Goal: Information Seeking & Learning: Learn about a topic

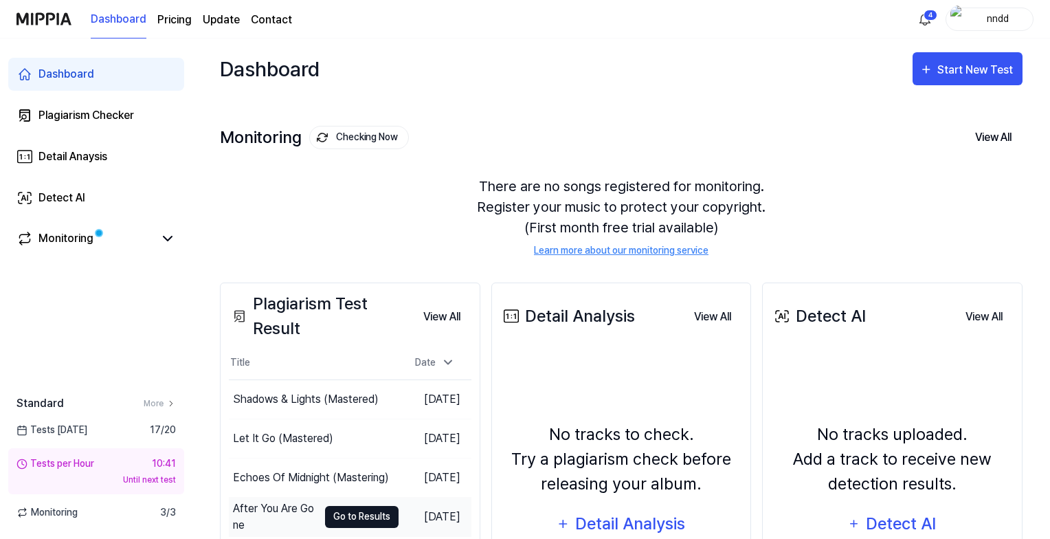
click at [327, 516] on button "Go to Results" at bounding box center [362, 517] width 74 height 22
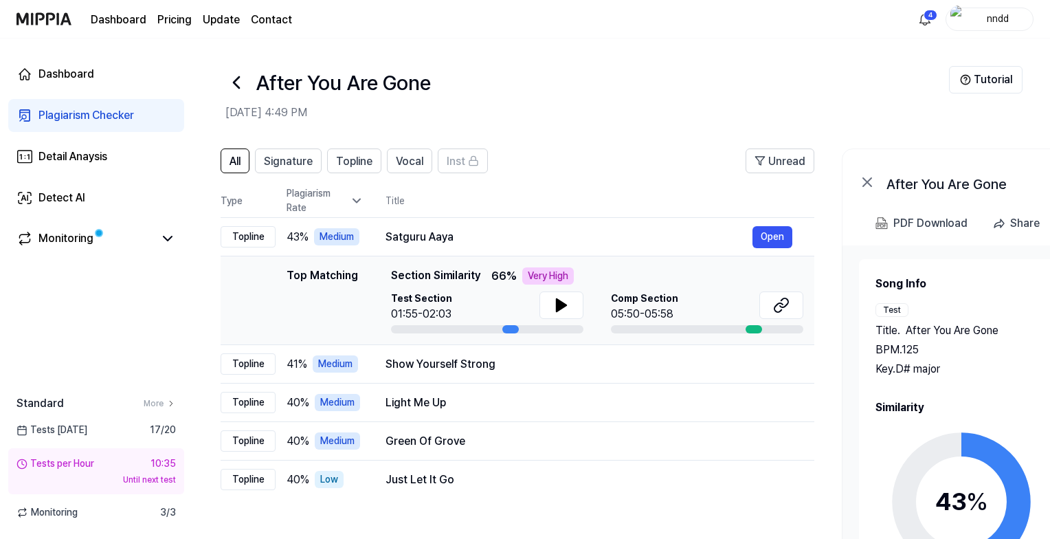
scroll to position [0, 2]
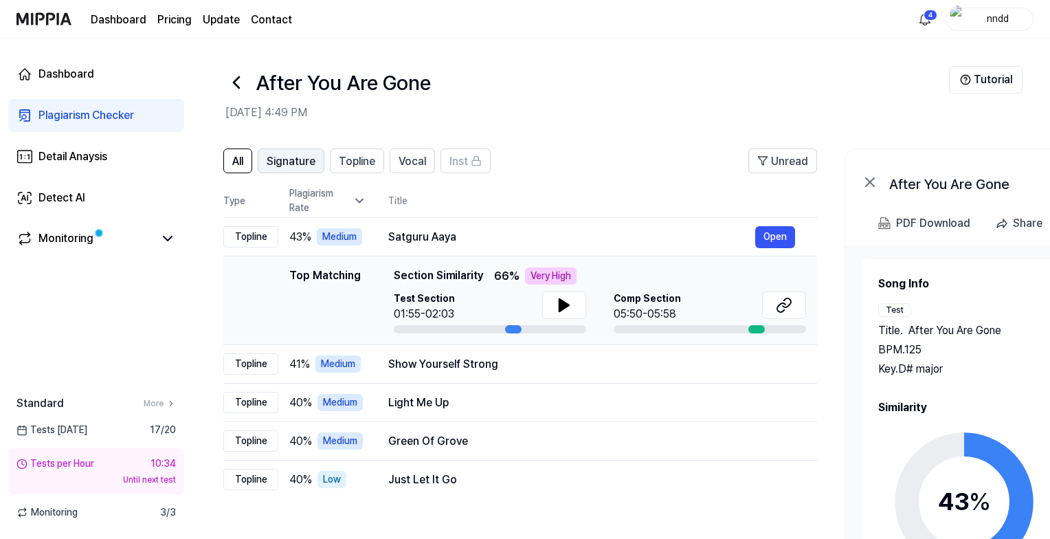
click at [289, 157] on span "Signature" at bounding box center [291, 161] width 49 height 16
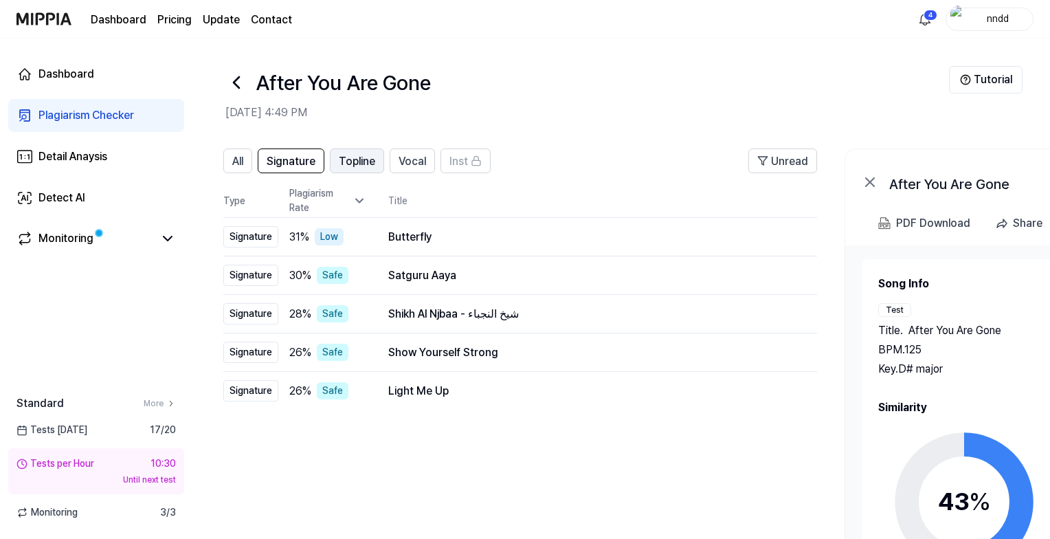
click at [369, 166] on span "Topline" at bounding box center [357, 161] width 36 height 16
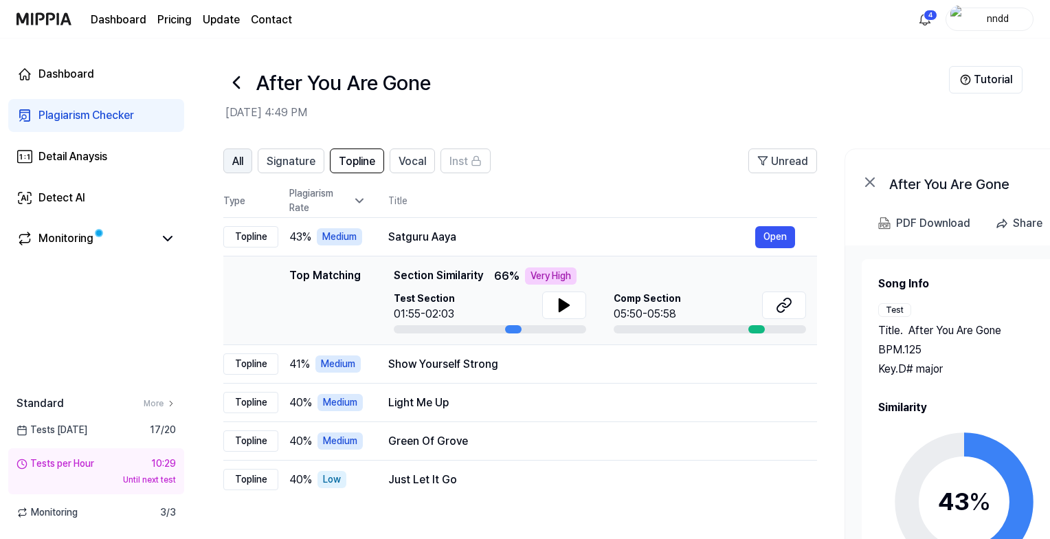
click at [247, 158] on button "All" at bounding box center [237, 160] width 29 height 25
click at [79, 110] on div "Plagiarism Checker" at bounding box center [86, 115] width 96 height 16
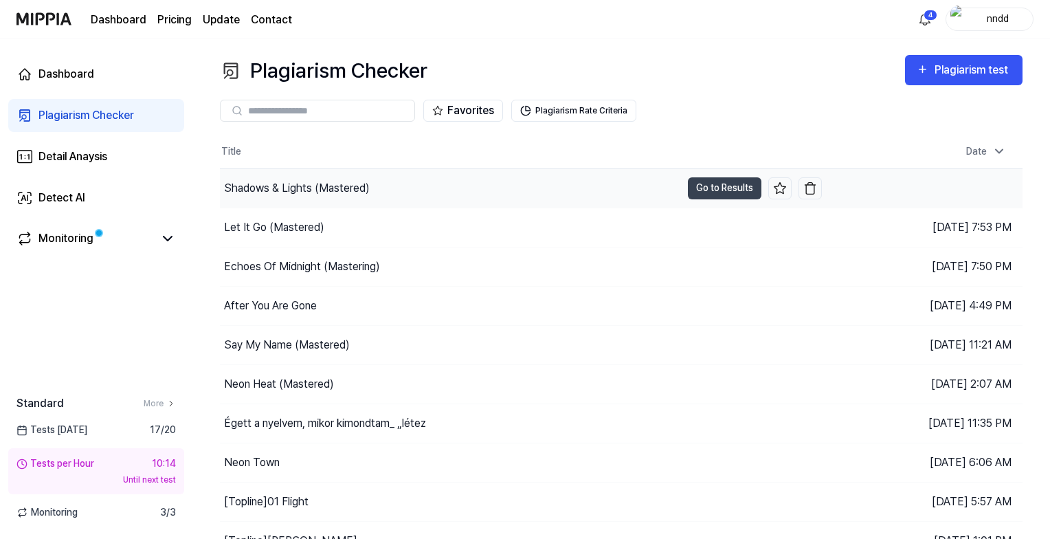
click at [328, 186] on div "Shadows & Lights (Mastered)" at bounding box center [297, 188] width 146 height 16
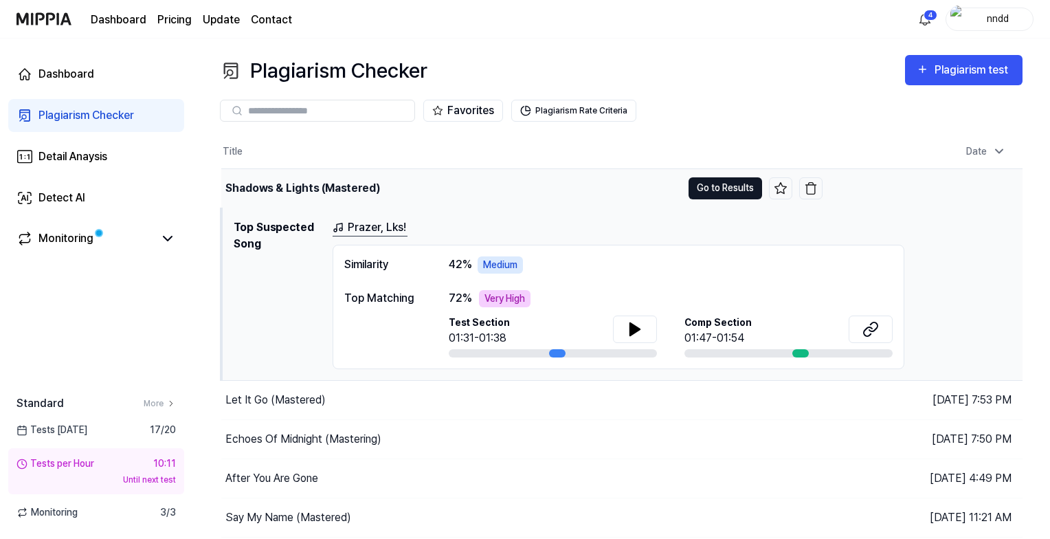
click at [722, 181] on button "Go to Results" at bounding box center [726, 188] width 74 height 22
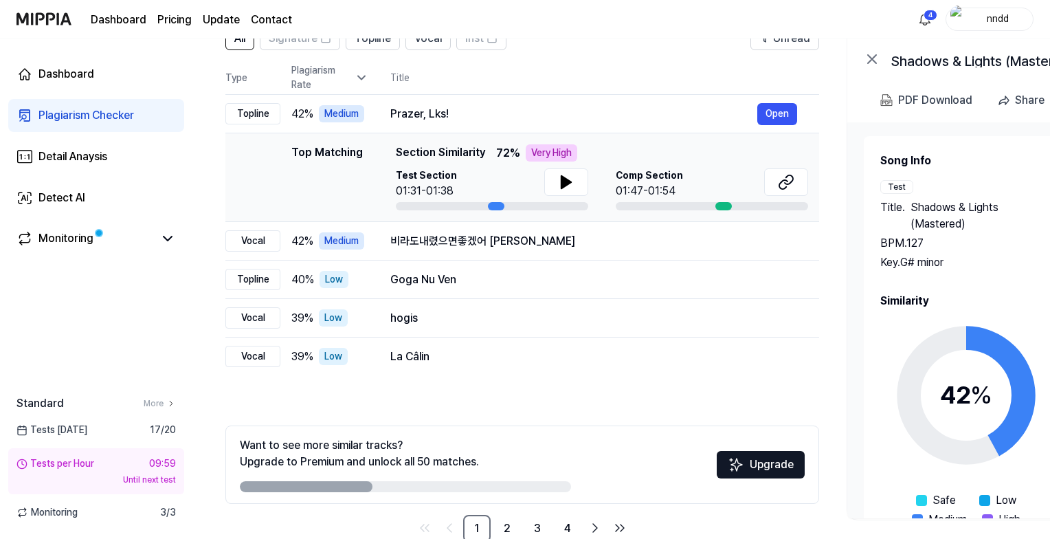
scroll to position [154, 0]
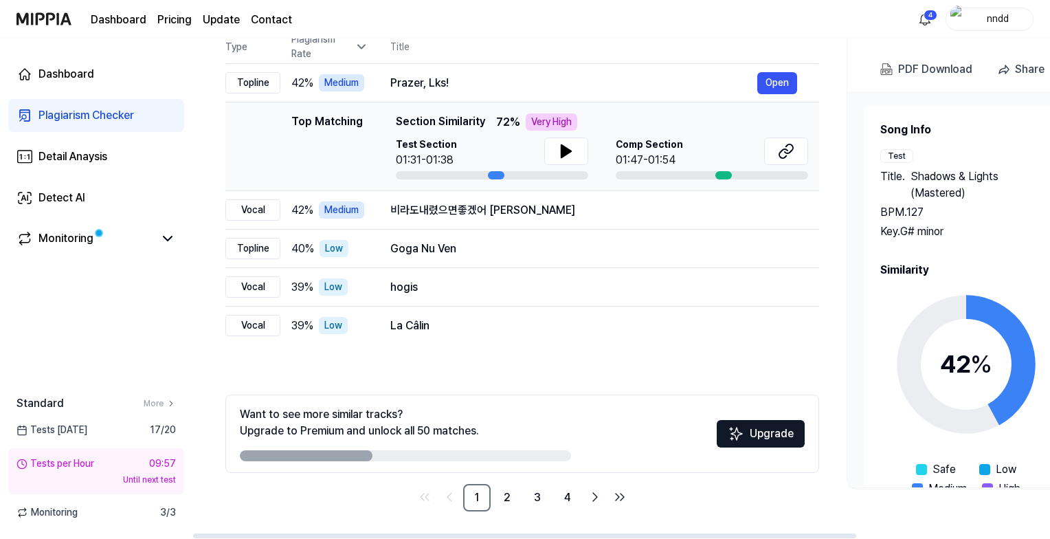
drag, startPoint x: 286, startPoint y: 446, endPoint x: 493, endPoint y: 455, distance: 207.1
click at [493, 455] on div "Want to see more similar tracks? Upgrade to Premium and unlock all 50 matches." at bounding box center [405, 433] width 331 height 55
click at [507, 499] on link "2" at bounding box center [506, 497] width 27 height 27
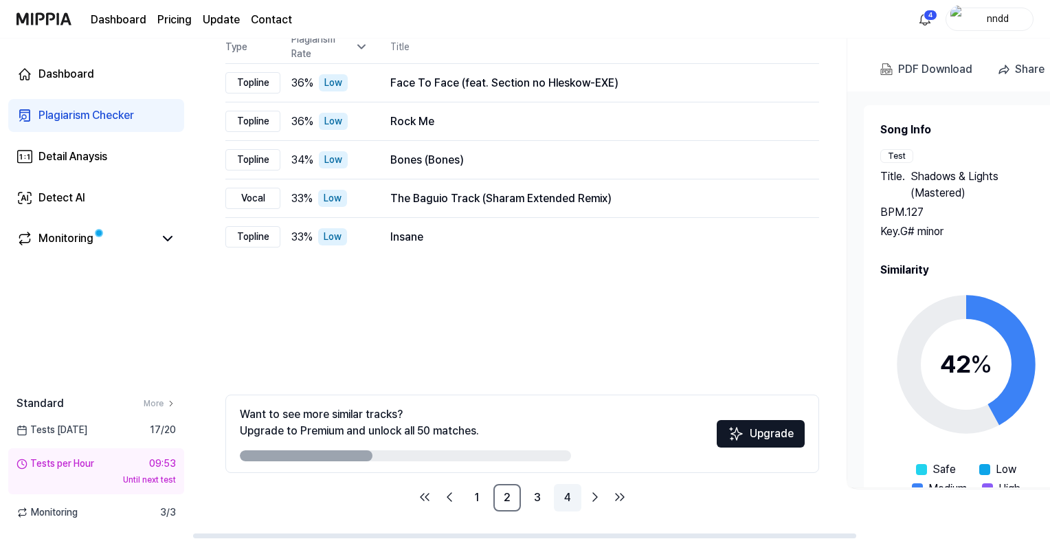
click at [556, 498] on link "4" at bounding box center [567, 497] width 27 height 27
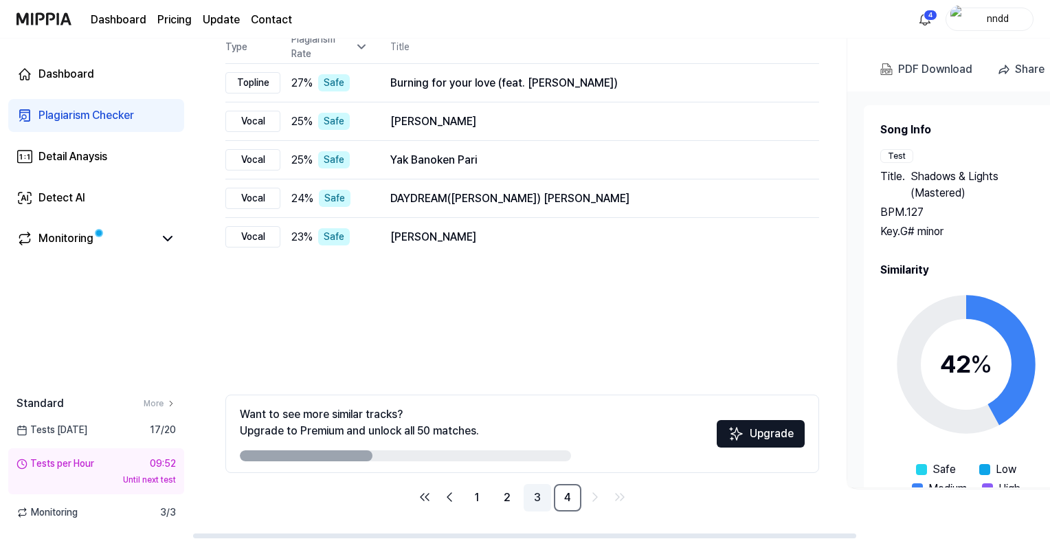
click at [525, 499] on link "3" at bounding box center [537, 497] width 27 height 27
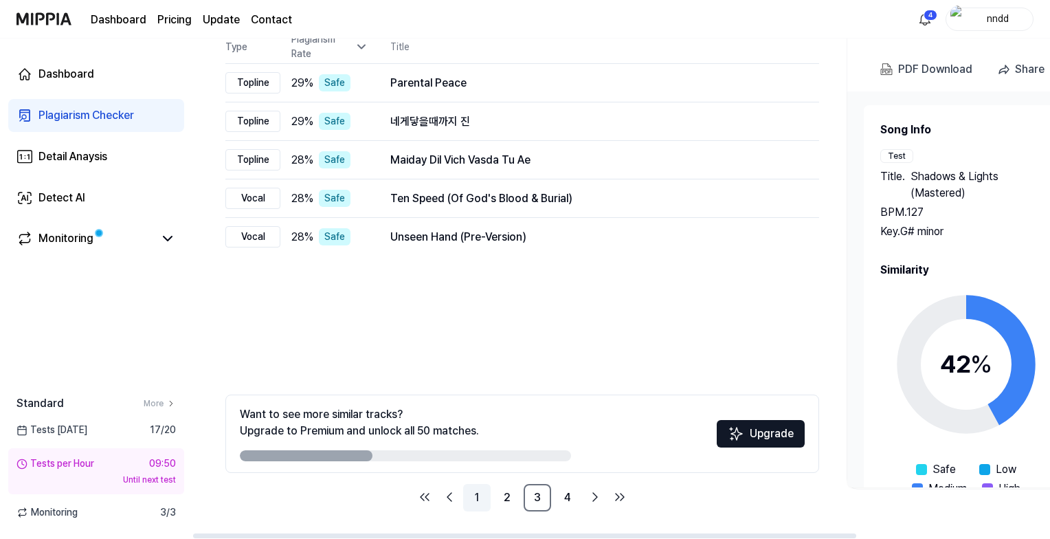
click at [478, 496] on link "1" at bounding box center [476, 497] width 27 height 27
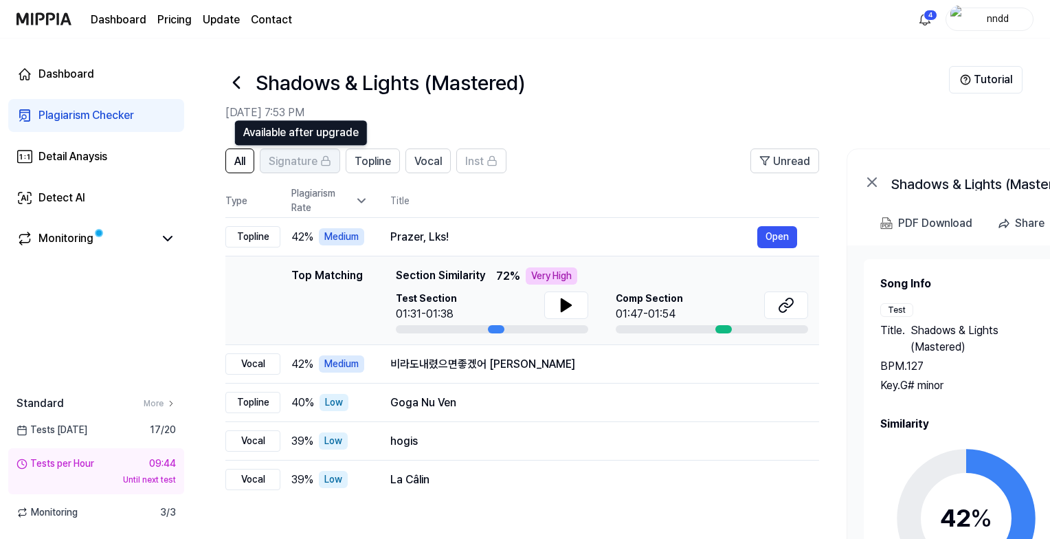
click at [300, 169] on span "Signature" at bounding box center [293, 161] width 49 height 16
click at [153, 401] on link "More" at bounding box center [160, 403] width 32 height 12
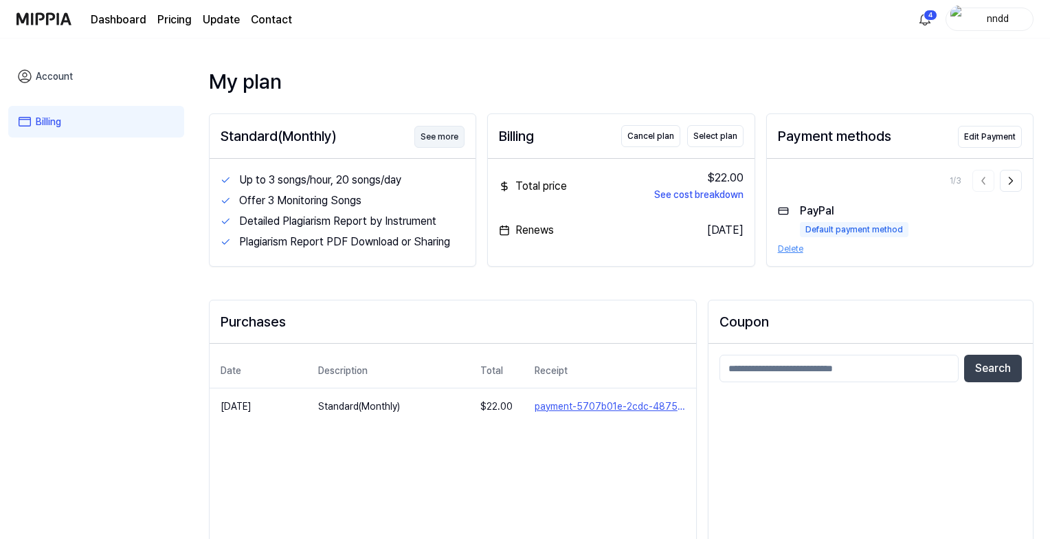
click at [436, 137] on button "See more" at bounding box center [439, 137] width 50 height 22
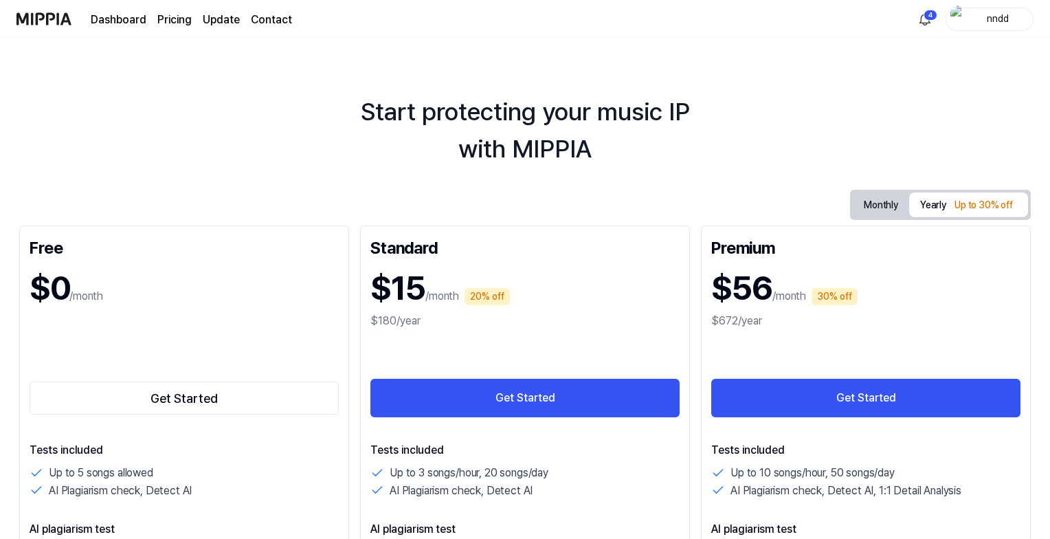
click at [99, 17] on link "Dashboard" at bounding box center [119, 20] width 56 height 16
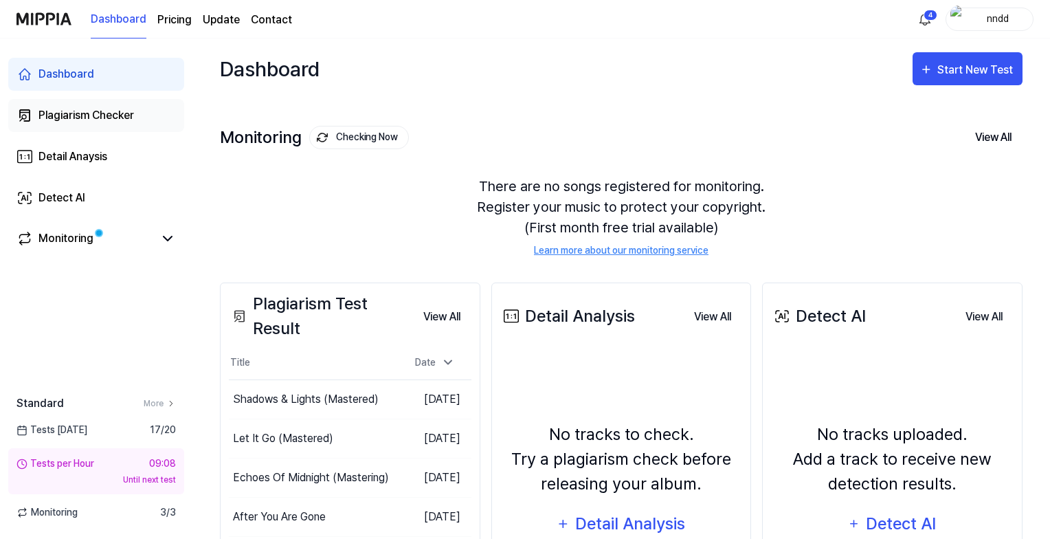
click at [143, 118] on link "Plagiarism Checker" at bounding box center [96, 115] width 176 height 33
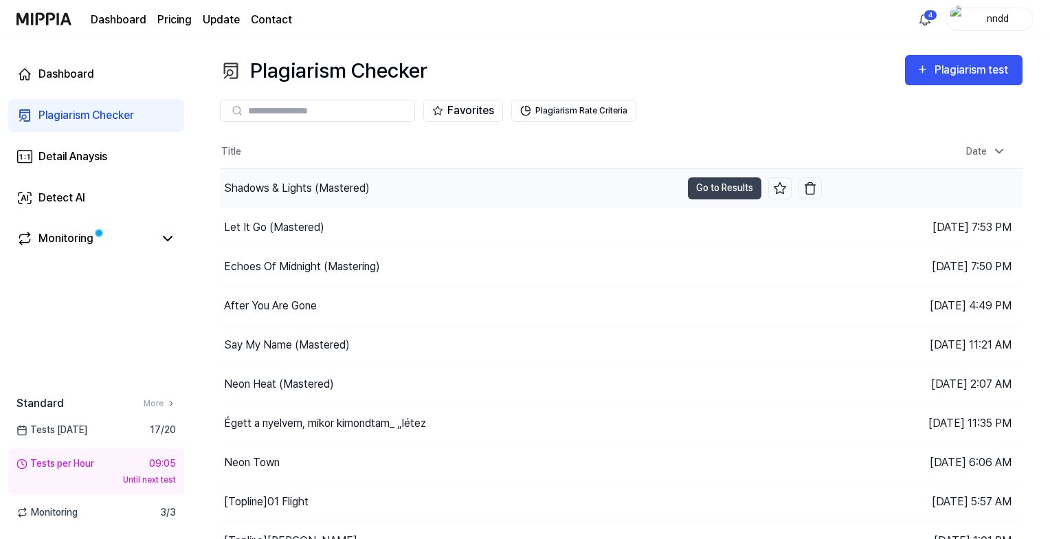
click at [289, 184] on div "Shadows & Lights (Mastered)" at bounding box center [297, 188] width 146 height 16
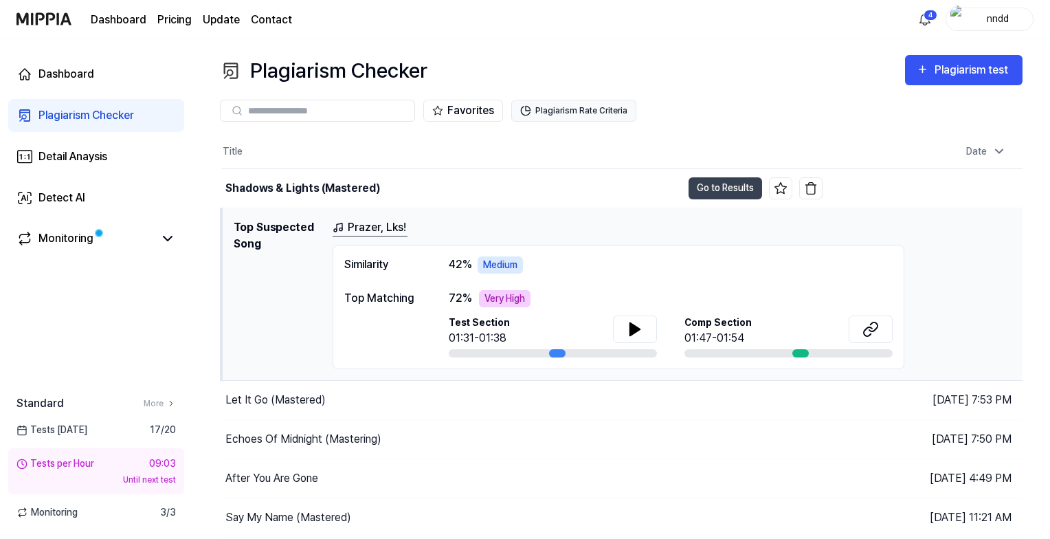
click at [605, 108] on button "Plagiarism Rate Criteria" at bounding box center [573, 111] width 125 height 22
click at [727, 80] on div "Plagiarism Checker Plagiarism test" at bounding box center [621, 70] width 803 height 31
click at [67, 16] on img at bounding box center [43, 19] width 55 height 38
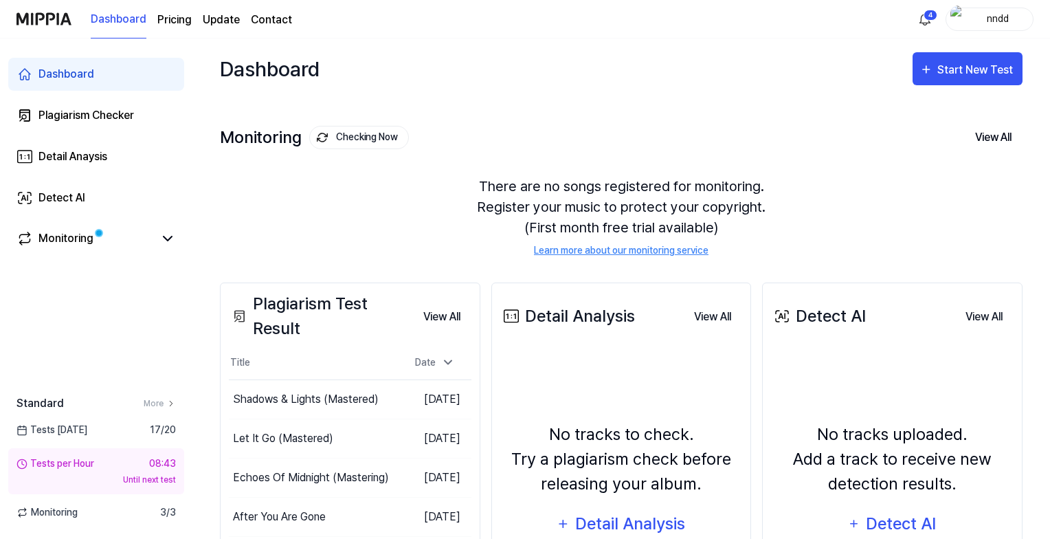
click at [670, 249] on link "Learn more about our monitoring service" at bounding box center [621, 250] width 175 height 14
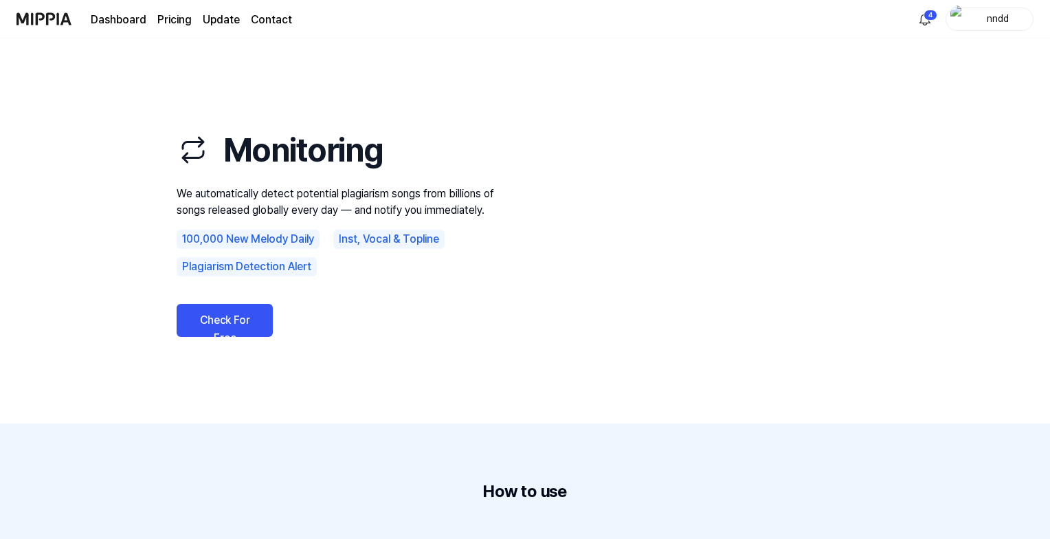
click at [55, 12] on img at bounding box center [43, 19] width 55 height 38
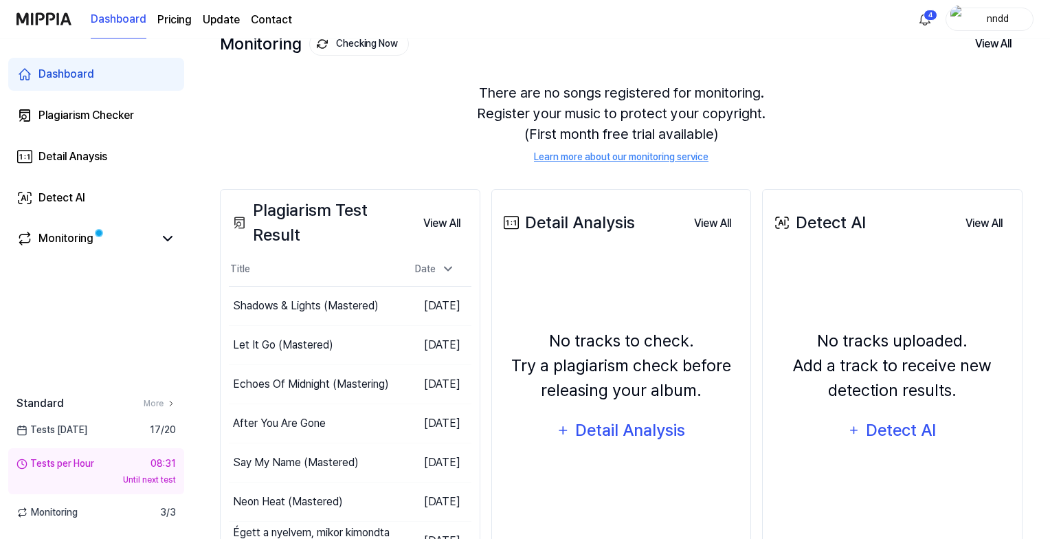
scroll to position [93, 0]
click at [45, 28] on img at bounding box center [43, 19] width 55 height 38
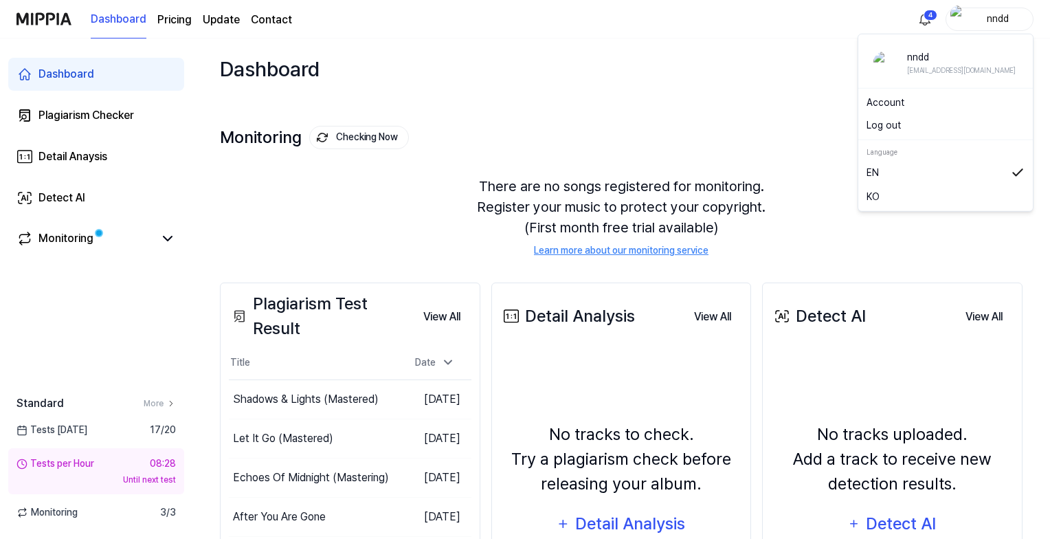
click at [1003, 21] on div "nndd" at bounding box center [998, 18] width 54 height 15
click at [924, 69] on div "[EMAIL_ADDRESS][DOMAIN_NAME]" at bounding box center [961, 70] width 109 height 11
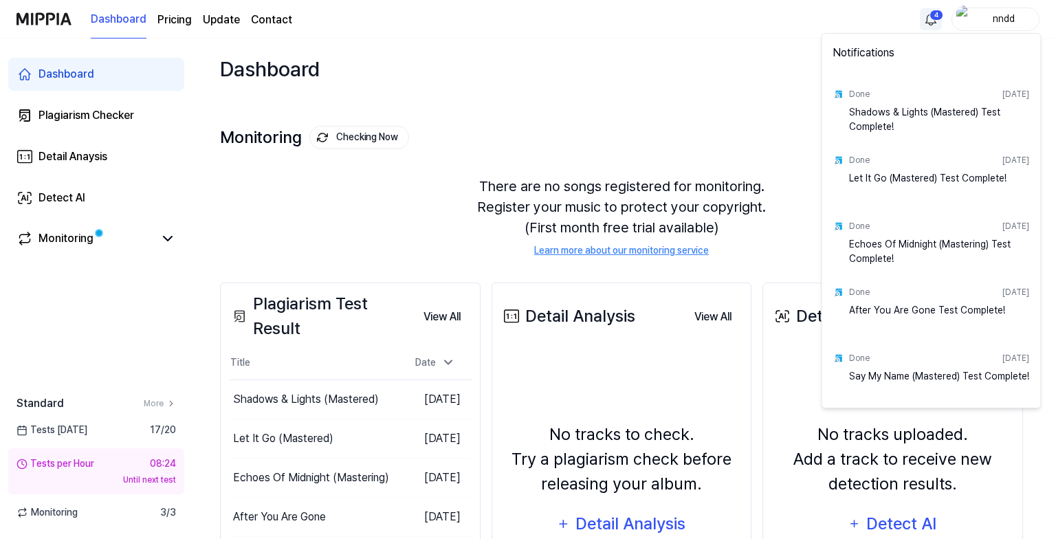
click at [926, 21] on html "Dashboard Pricing Update Contact 4 nndd Dashboard Plagiarism Checker Detail Ana…" at bounding box center [528, 269] width 1056 height 539
click at [872, 125] on div "Shadows & Lights (Mastered) Test Complete!" at bounding box center [939, 118] width 180 height 27
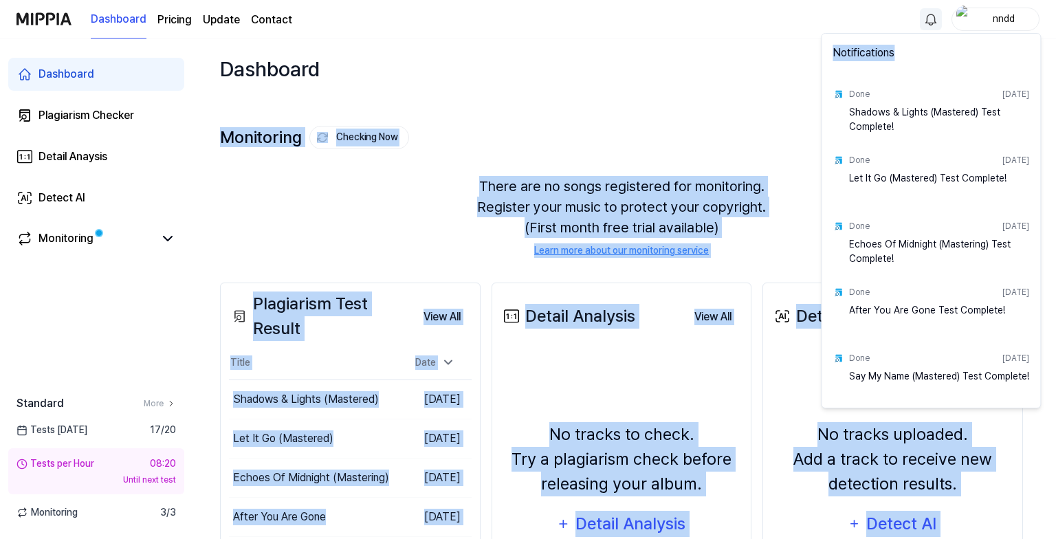
drag, startPoint x: 984, startPoint y: 33, endPoint x: 999, endPoint y: 16, distance: 22.4
click at [999, 16] on html "Dashboard Pricing Update Contact nndd Dashboard Plagiarism Checker Detail Anays…" at bounding box center [528, 269] width 1056 height 539
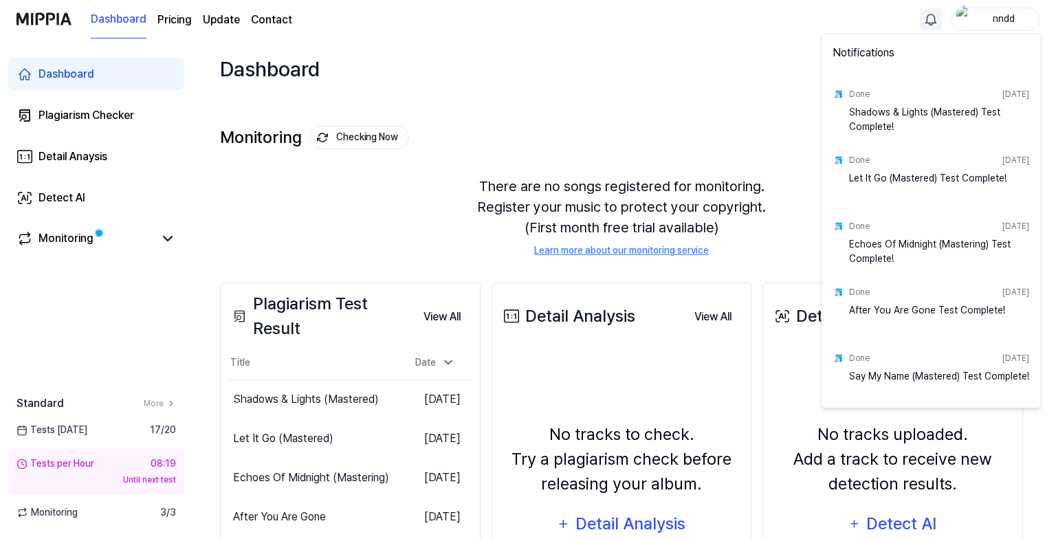
click at [999, 16] on html "Dashboard Pricing Update Contact nndd Dashboard Plagiarism Checker Detail Anays…" at bounding box center [528, 269] width 1056 height 539
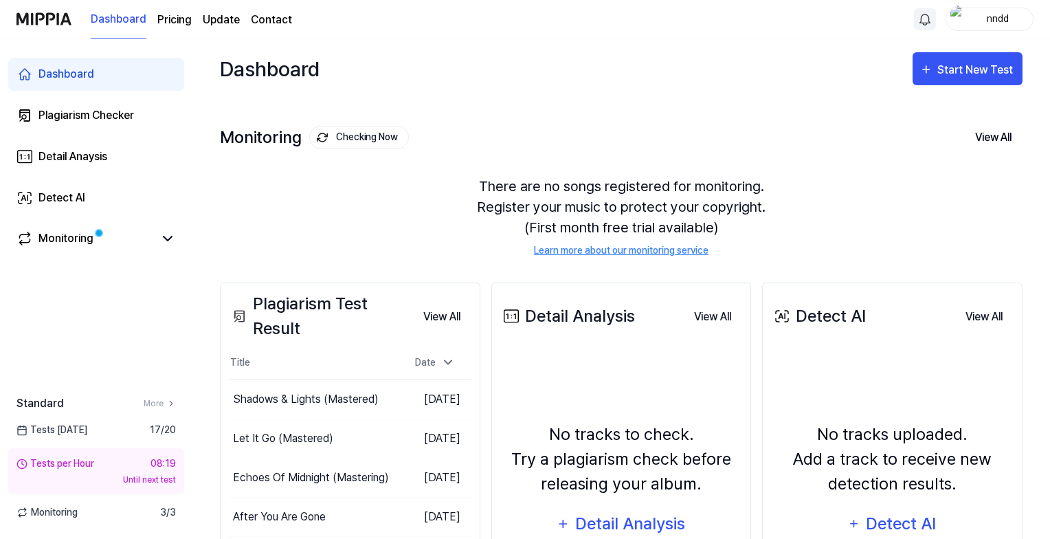
click at [999, 16] on div "nndd" at bounding box center [998, 18] width 54 height 15
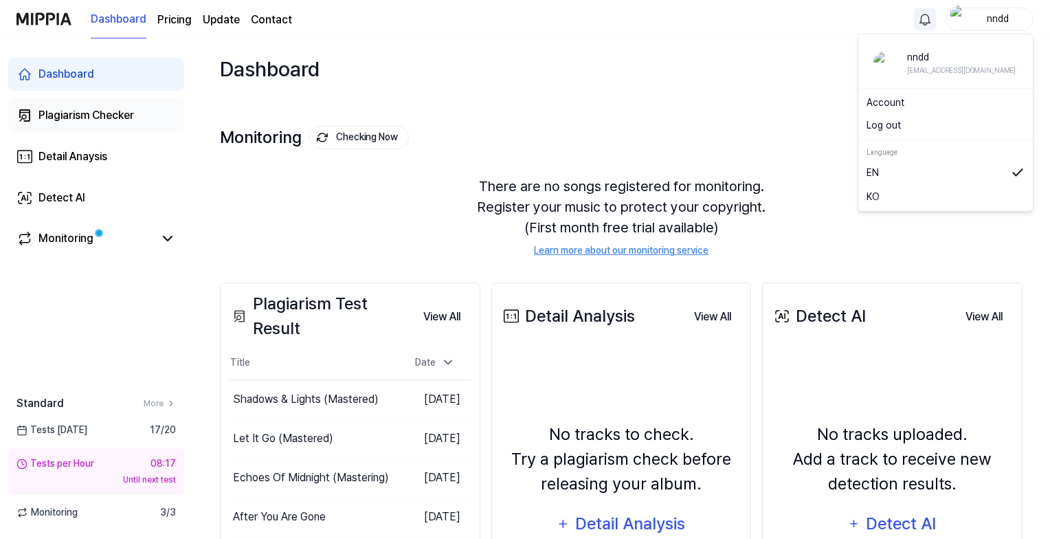
click at [99, 117] on div "Plagiarism Checker" at bounding box center [86, 115] width 96 height 16
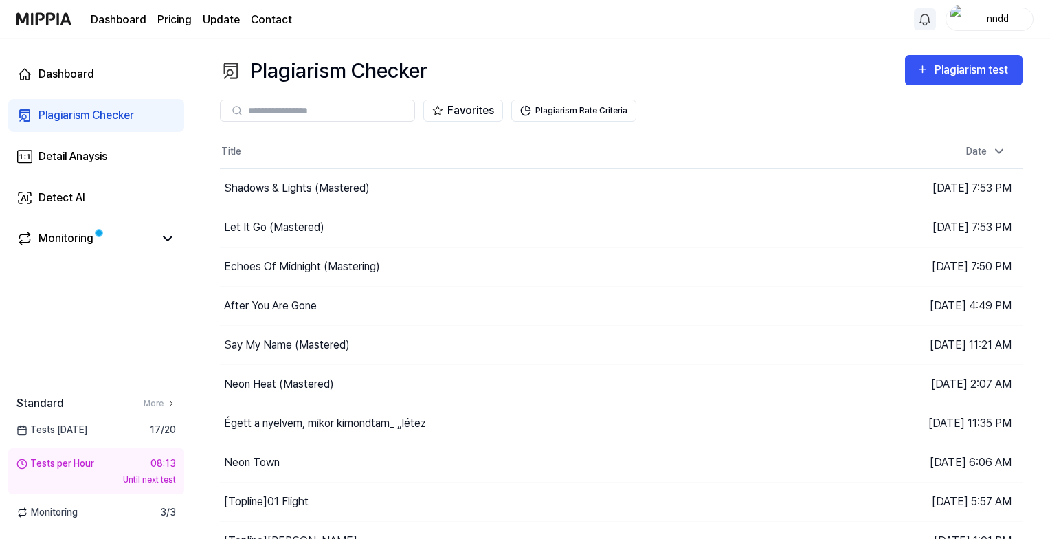
scroll to position [58, 0]
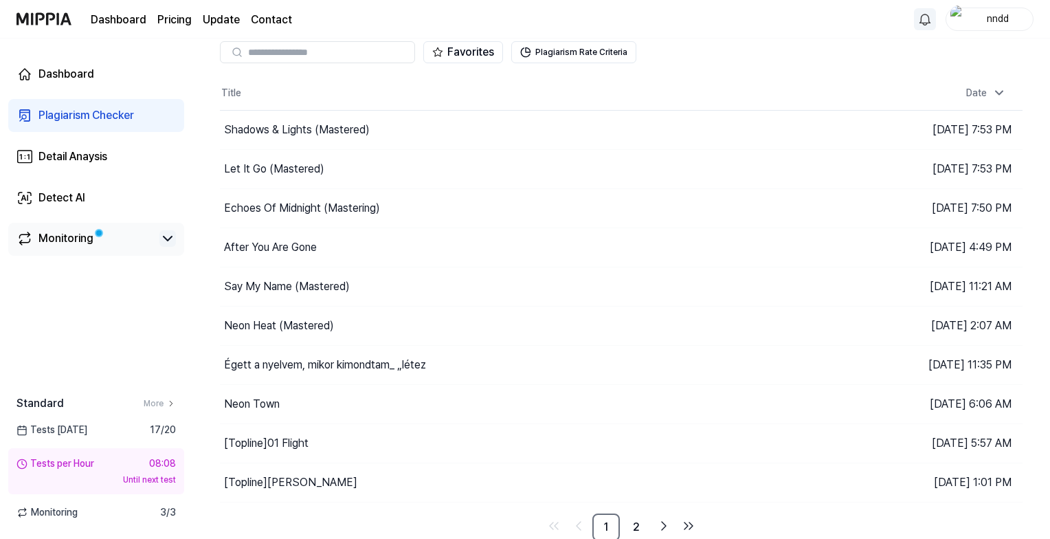
click at [167, 242] on icon at bounding box center [167, 238] width 16 height 16
click at [52, 513] on span "Monitoring" at bounding box center [46, 512] width 61 height 14
click at [173, 509] on span "3 / 3" at bounding box center [168, 512] width 16 height 14
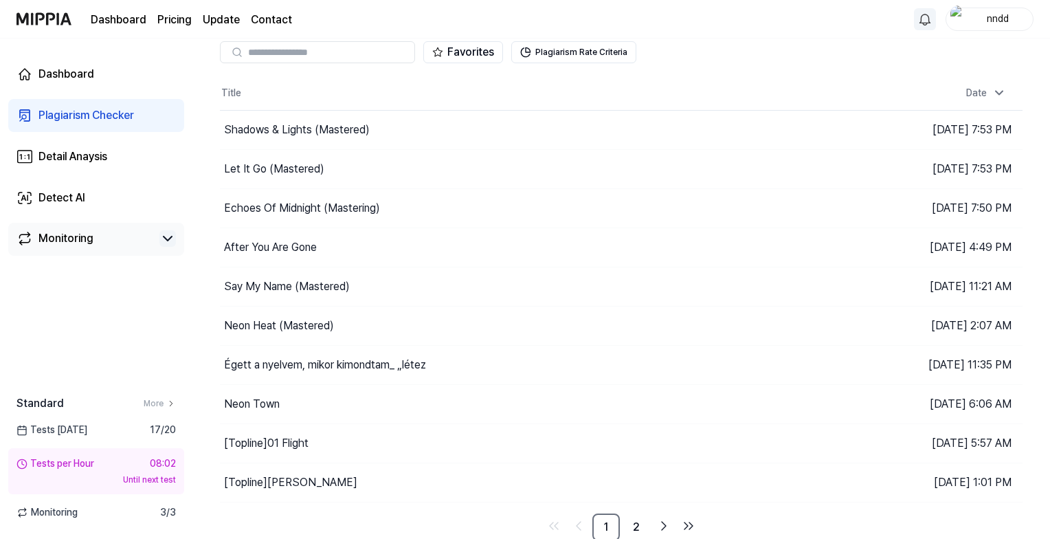
click at [73, 236] on div "Monitoring" at bounding box center [65, 238] width 55 height 16
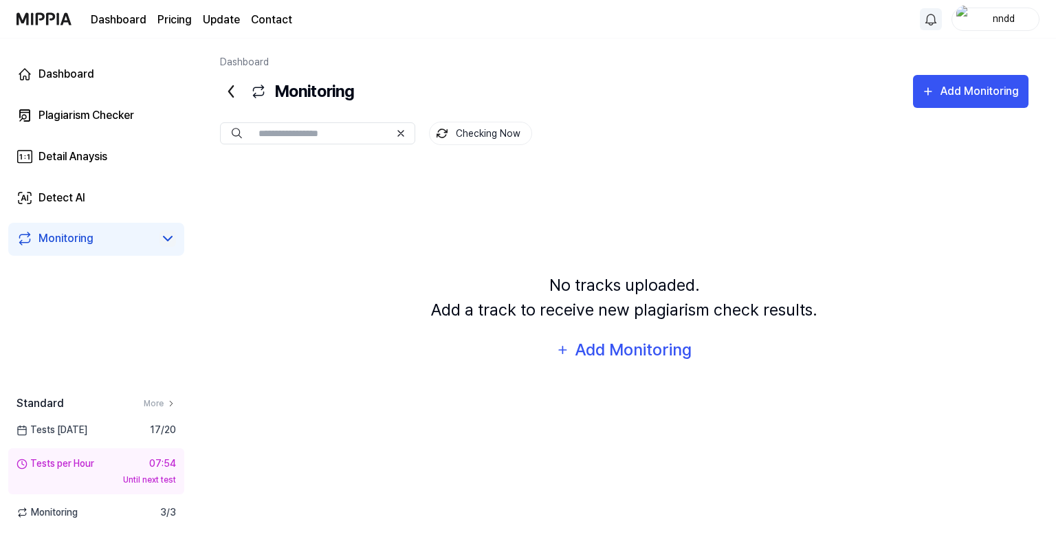
click at [221, 20] on link "Update" at bounding box center [221, 20] width 37 height 16
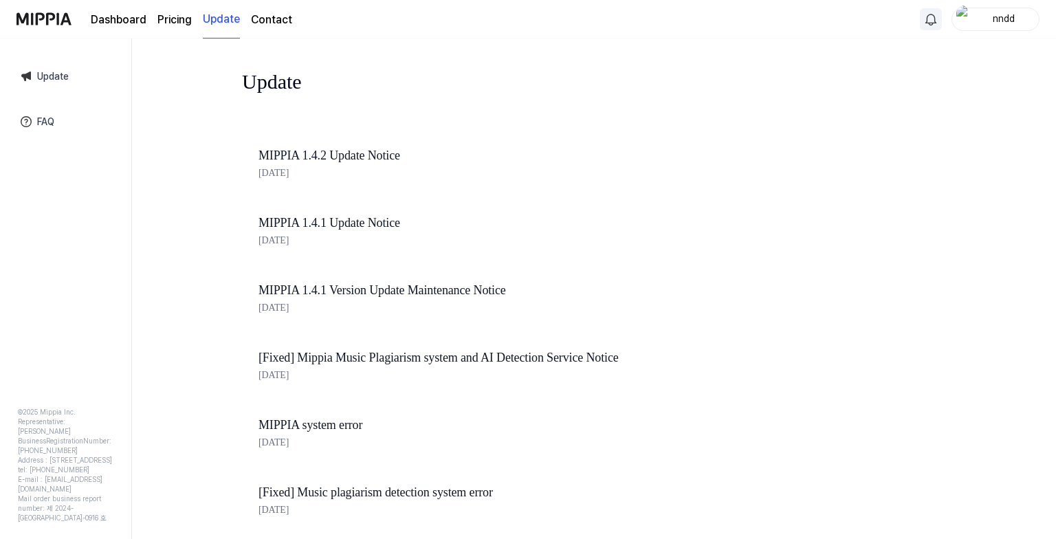
click at [267, 19] on link "Contact" at bounding box center [271, 20] width 41 height 16
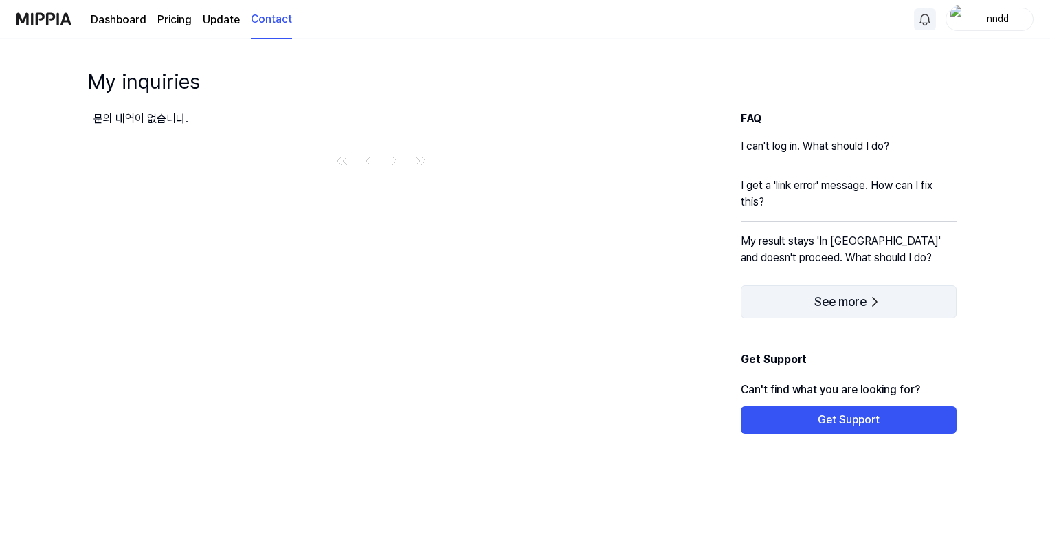
click at [792, 303] on button "See more" at bounding box center [849, 301] width 216 height 33
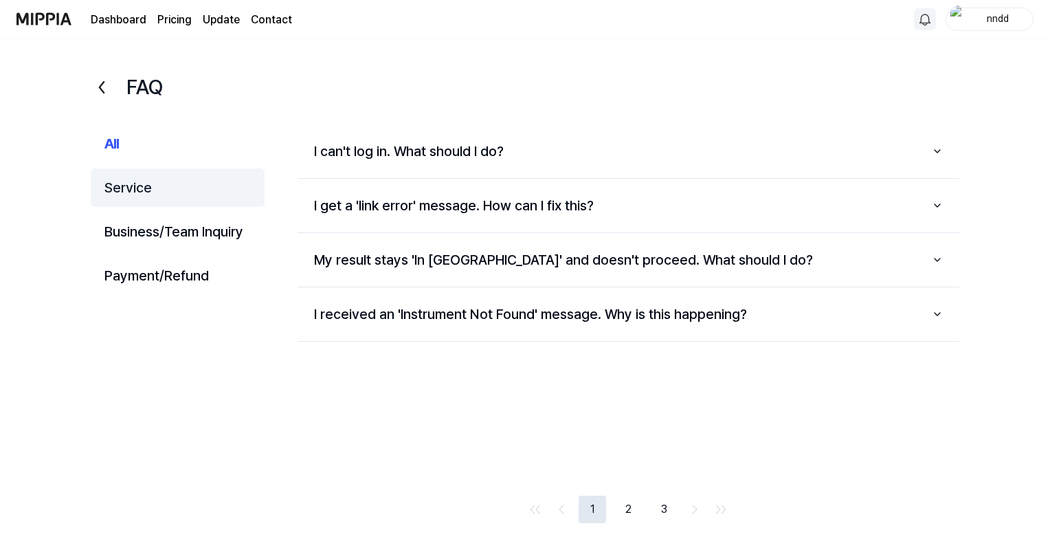
click at [146, 188] on button "Service" at bounding box center [178, 187] width 174 height 38
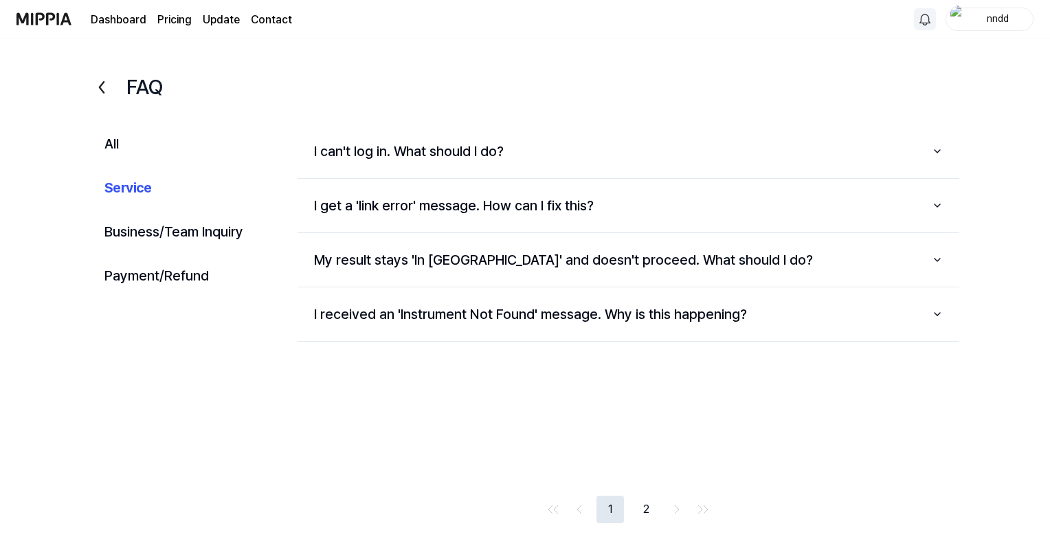
click at [641, 504] on button "2" at bounding box center [645, 509] width 27 height 27
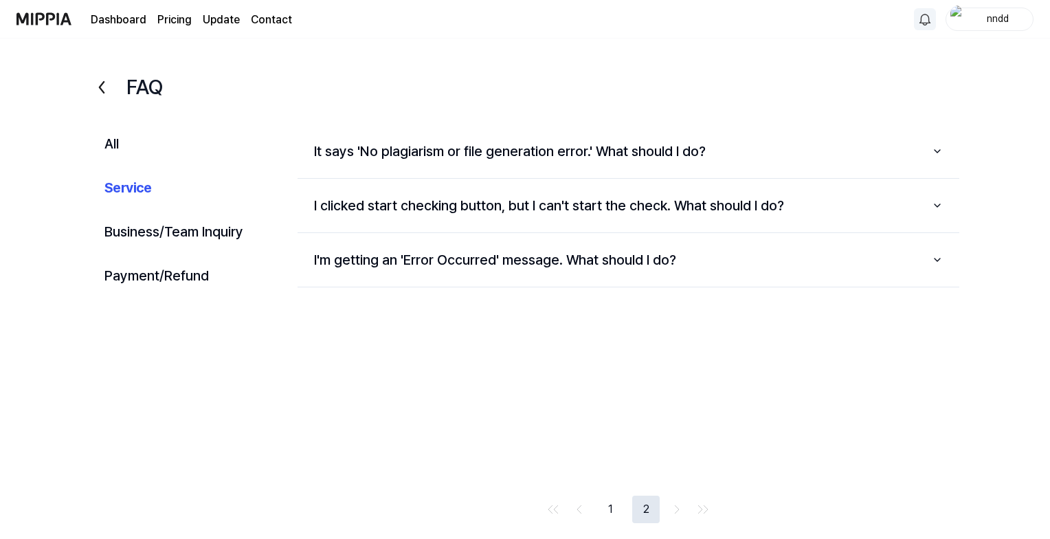
click at [619, 510] on button "1" at bounding box center [610, 509] width 27 height 27
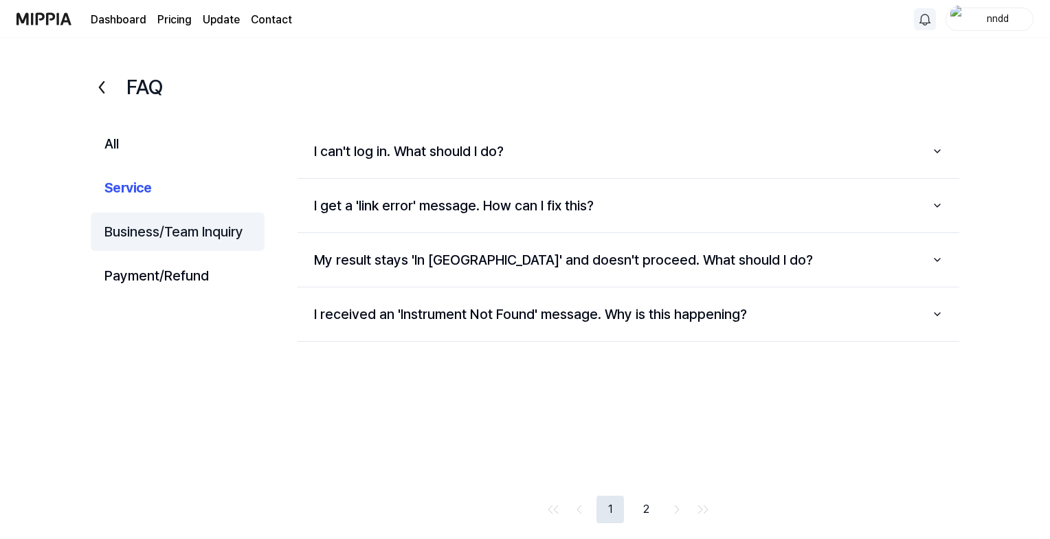
click at [170, 234] on button "Business/Team Inquiry" at bounding box center [178, 231] width 174 height 38
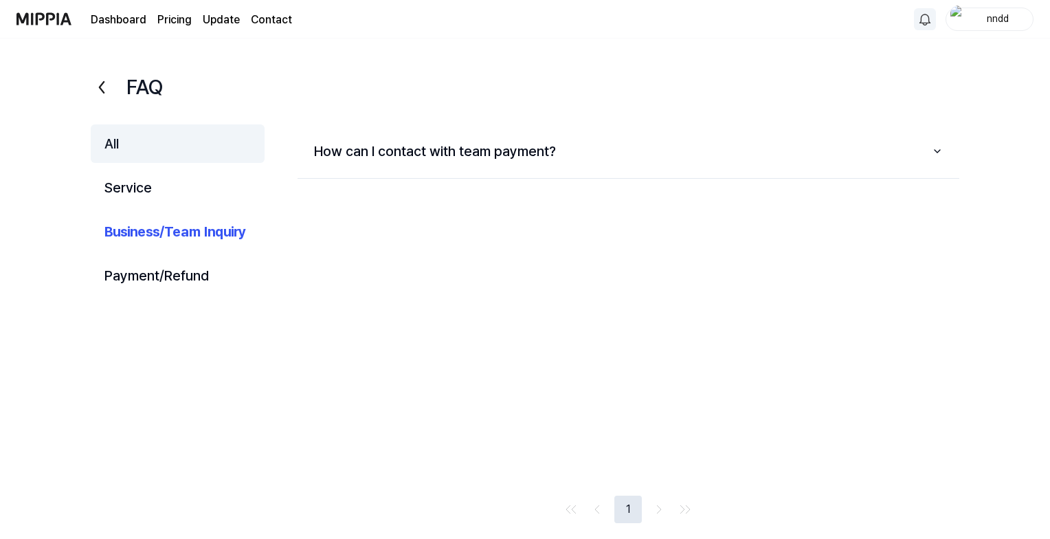
click at [120, 144] on button "All" at bounding box center [178, 143] width 174 height 38
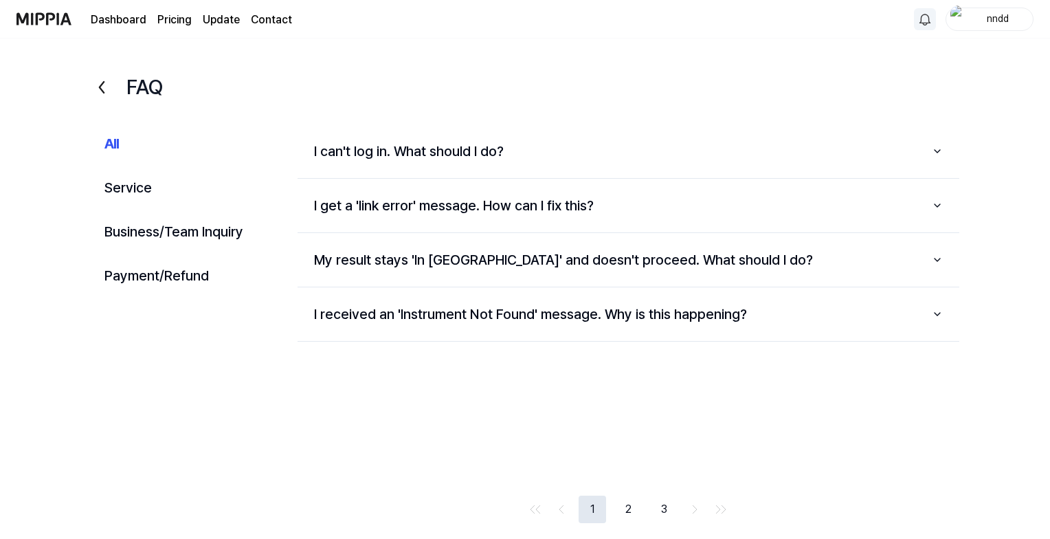
click at [624, 504] on button "2" at bounding box center [627, 509] width 27 height 27
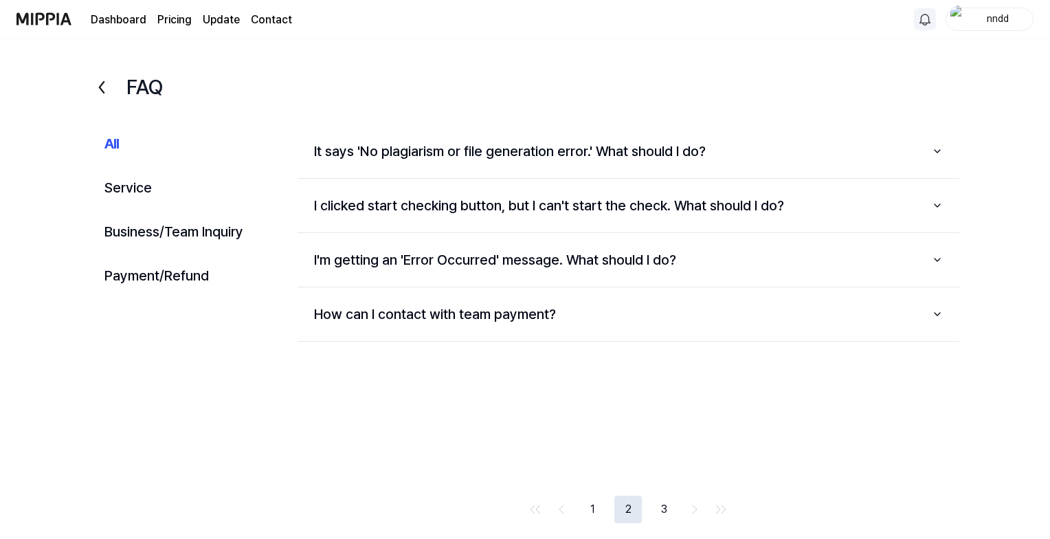
click at [140, 22] on link "Dashboard" at bounding box center [119, 20] width 56 height 16
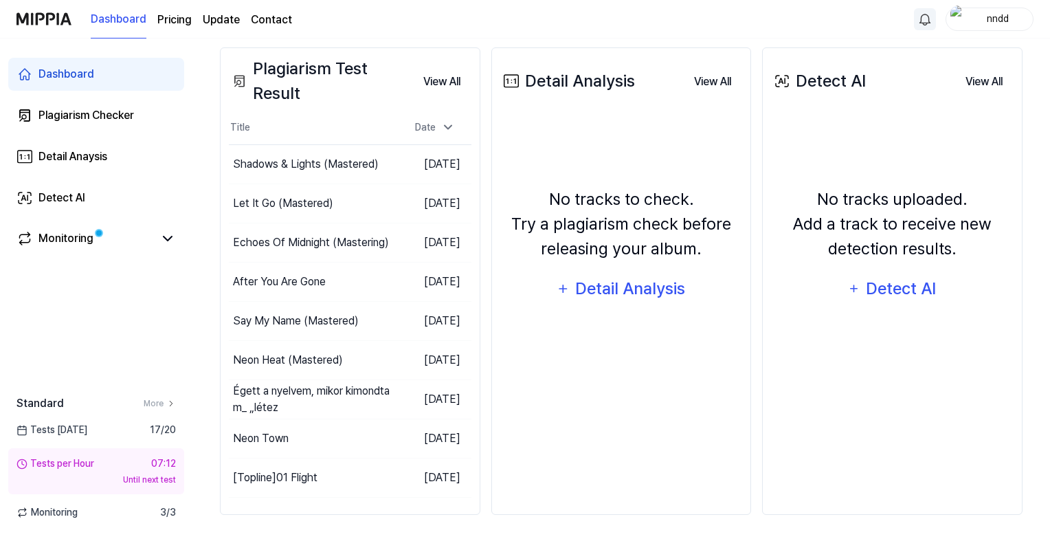
scroll to position [236, 0]
click at [926, 23] on html "Dashboard Pricing Update Contact nndd Dashboard Plagiarism Checker Detail Anays…" at bounding box center [528, 33] width 1056 height 539
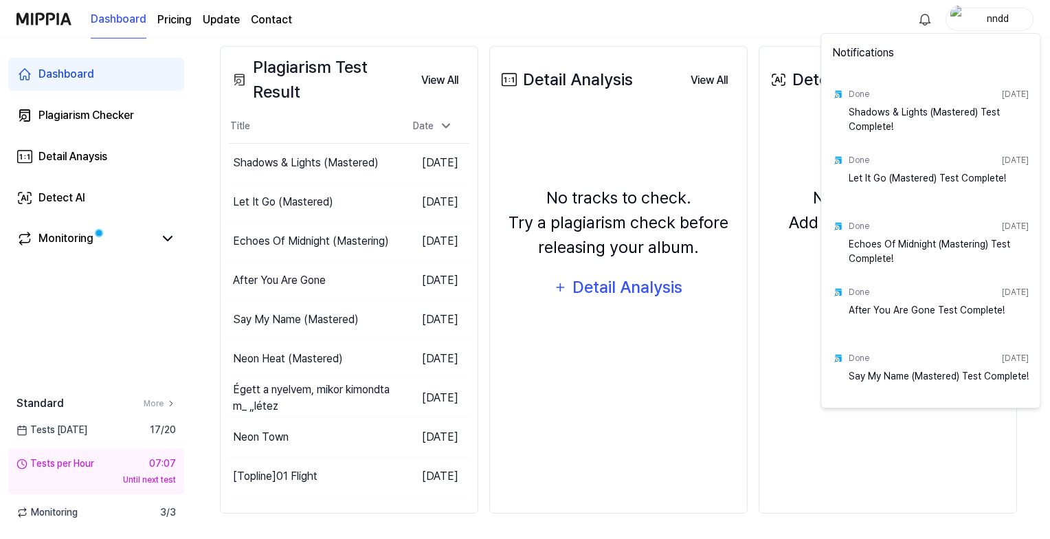
click at [610, 41] on html "Dashboard Pricing Update Contact nndd Dashboard Plagiarism Checker Detail Anays…" at bounding box center [525, 33] width 1050 height 539
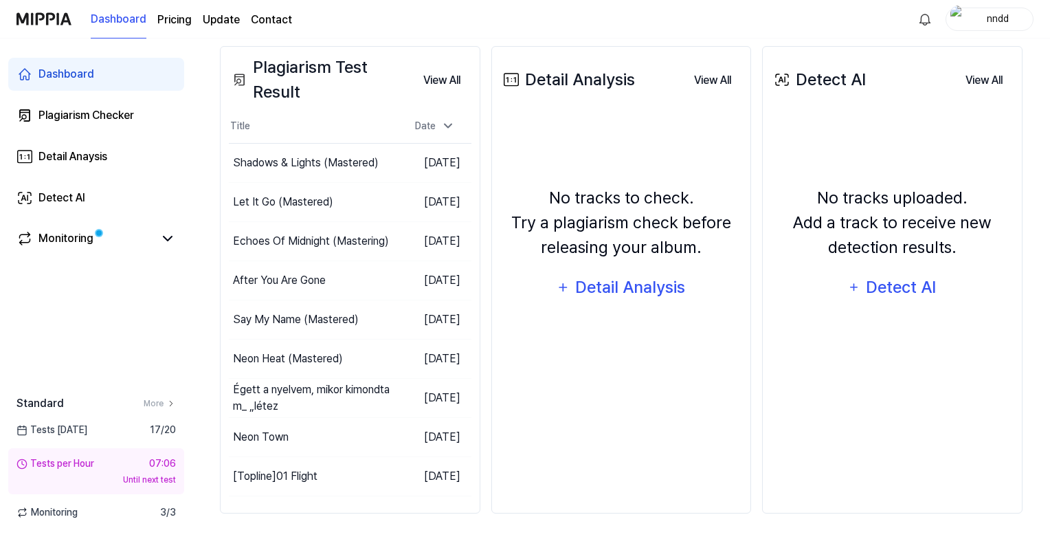
click at [348, 71] on div "Plagiarism Test Result" at bounding box center [320, 79] width 183 height 49
click at [74, 311] on div "Dashboard Plagiarism Checker Detail Anaysis Detect AI Monitoring Standard More …" at bounding box center [96, 288] width 192 height 500
click at [330, 160] on button "Go to Results" at bounding box center [362, 163] width 74 height 22
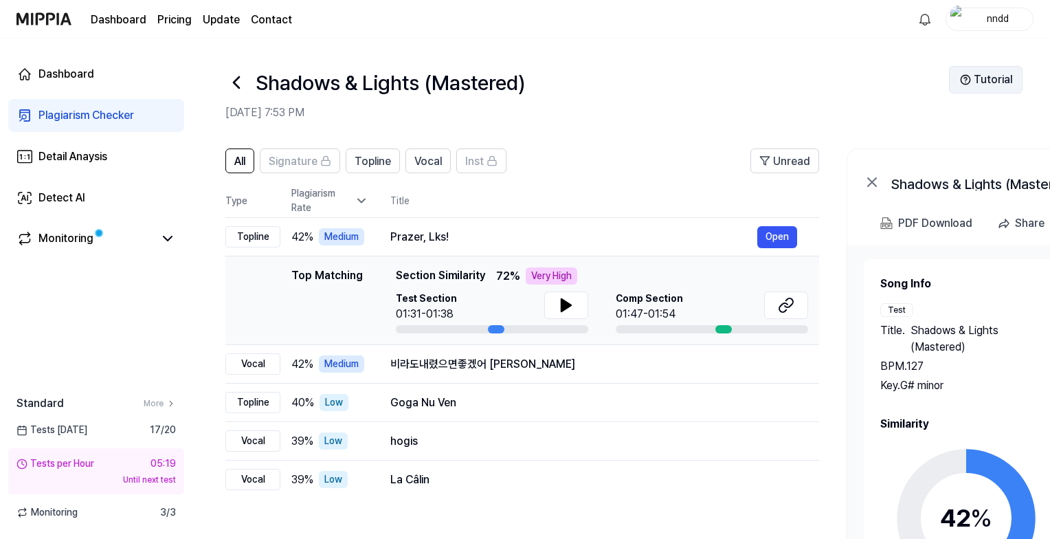
click at [1010, 77] on button "Tutorial" at bounding box center [986, 79] width 74 height 27
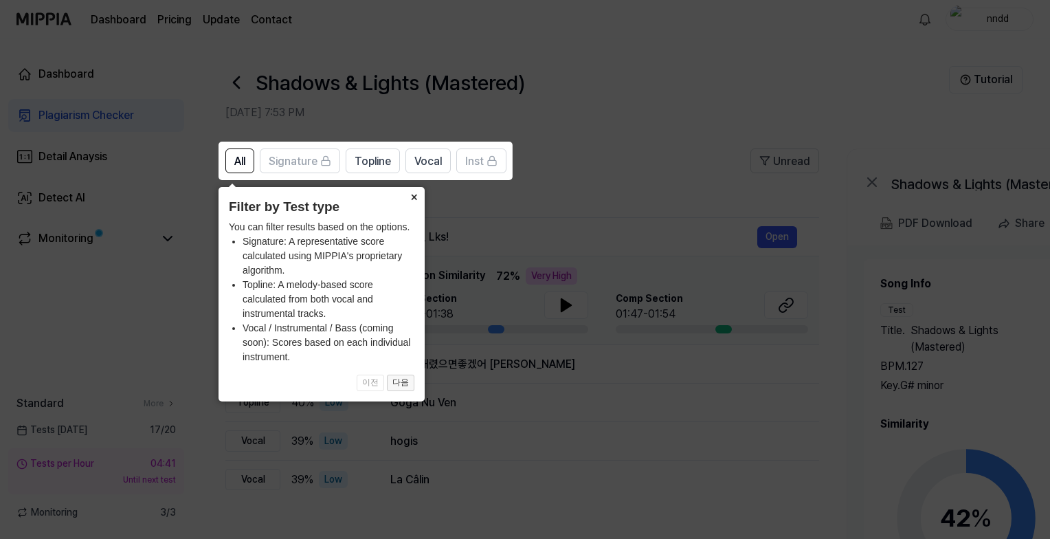
click at [396, 380] on button "다음" at bounding box center [400, 383] width 27 height 16
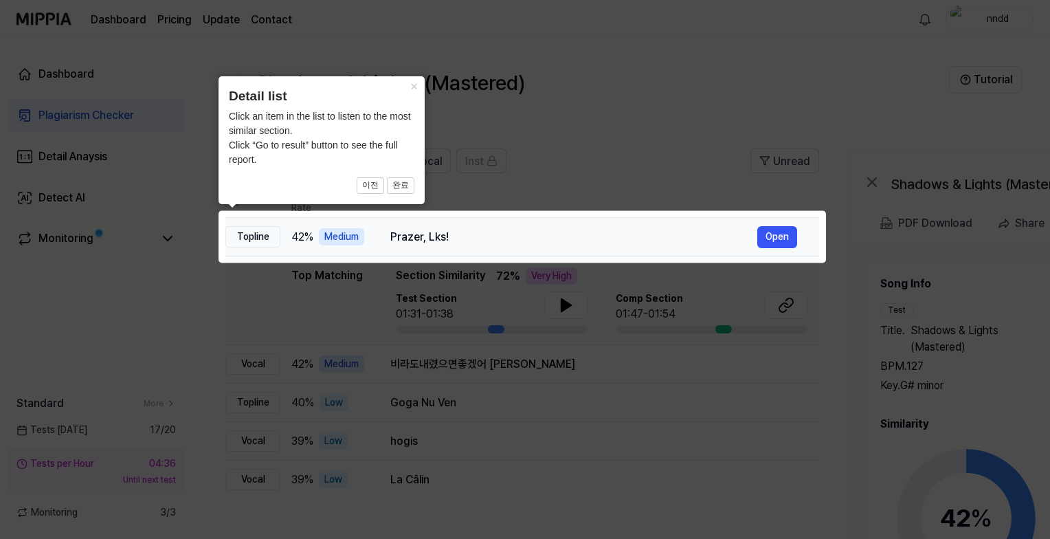
click at [373, 218] on td "Prazer, Lks! Open" at bounding box center [593, 237] width 451 height 38
click at [390, 190] on button "완료" at bounding box center [400, 185] width 27 height 16
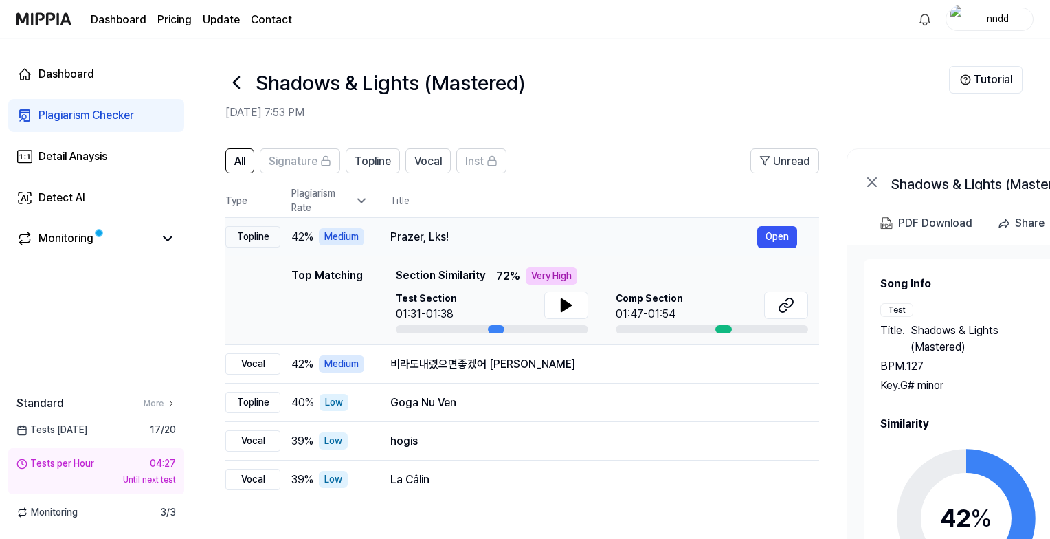
click at [250, 236] on div "Topline" at bounding box center [252, 236] width 55 height 21
click at [779, 363] on button "Open" at bounding box center [777, 364] width 40 height 22
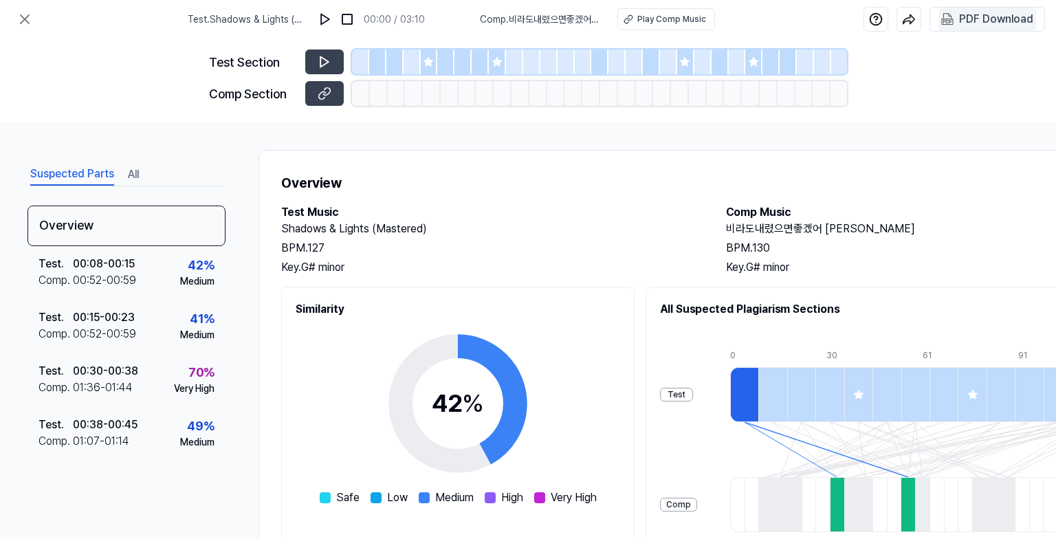
click at [971, 24] on div "PDF Download" at bounding box center [996, 19] width 74 height 18
click at [918, 21] on img at bounding box center [918, 19] width 14 height 14
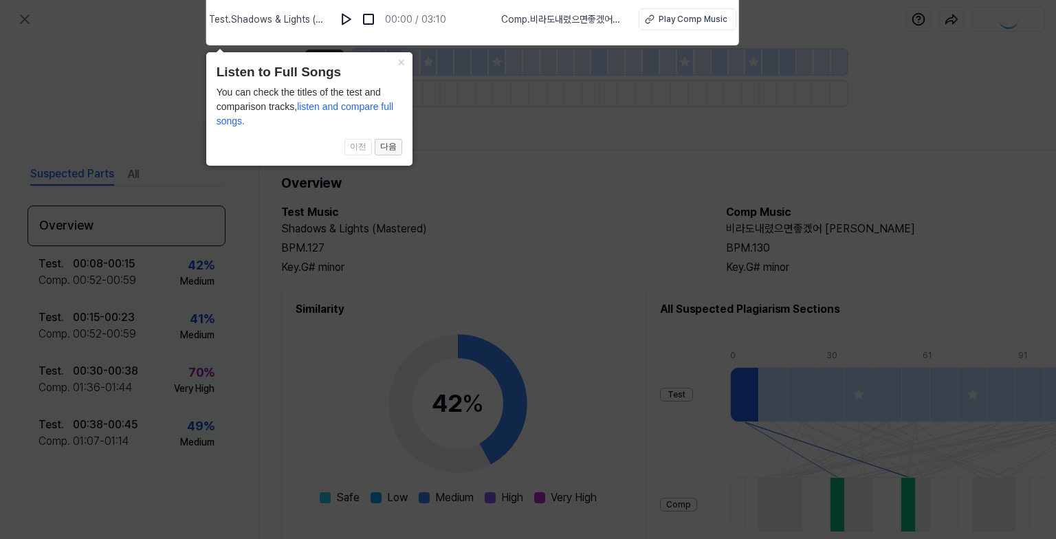
click at [390, 148] on button "다음" at bounding box center [388, 147] width 27 height 16
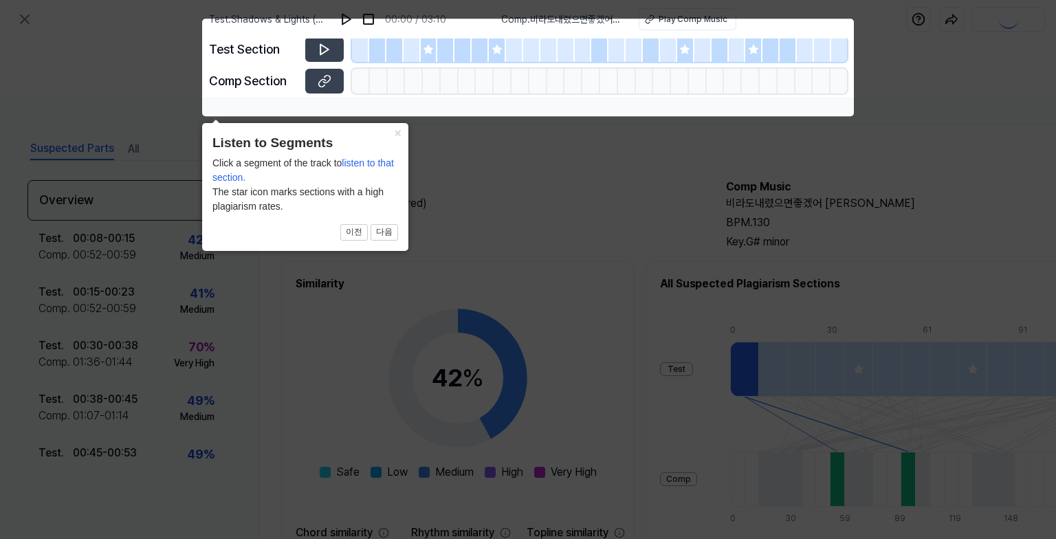
click at [390, 148] on header "Listen to Segments" at bounding box center [305, 143] width 186 height 20
click at [382, 230] on button "다음" at bounding box center [383, 232] width 27 height 16
